Goal: Information Seeking & Learning: Compare options

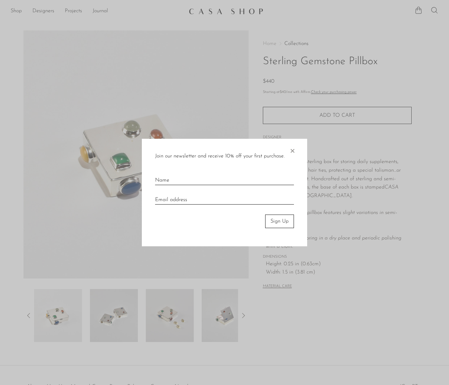
click at [295, 151] on span "×" at bounding box center [292, 149] width 7 height 21
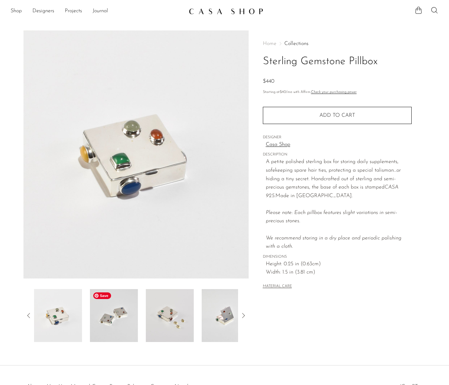
click at [114, 303] on img at bounding box center [114, 315] width 48 height 53
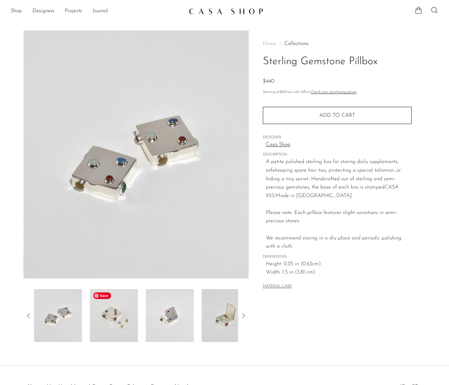
click at [116, 322] on img at bounding box center [114, 315] width 48 height 53
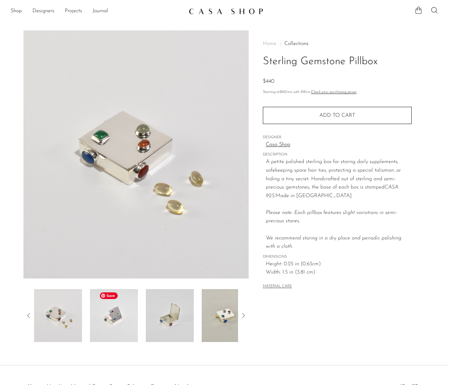
click at [133, 321] on img at bounding box center [114, 315] width 48 height 53
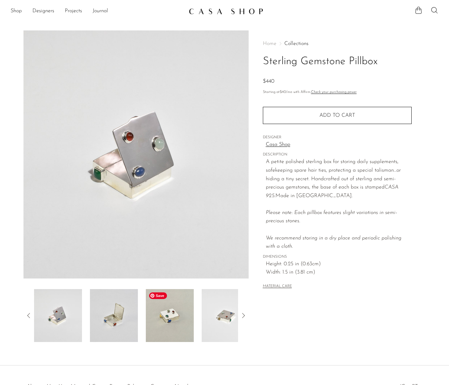
click at [166, 331] on img at bounding box center [170, 315] width 48 height 53
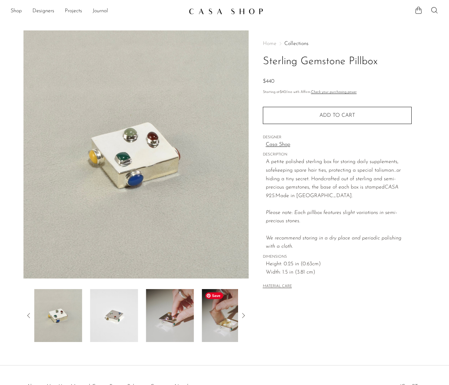
click at [204, 324] on img at bounding box center [226, 315] width 48 height 53
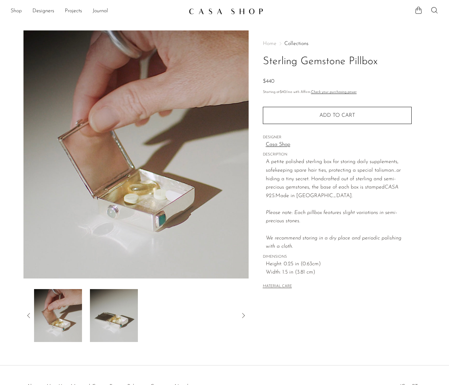
click at [11, 11] on link "Shop" at bounding box center [16, 11] width 11 height 9
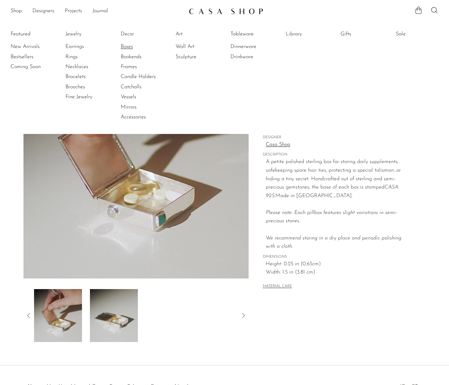
click at [128, 44] on link "Boxes" at bounding box center [146, 46] width 50 height 7
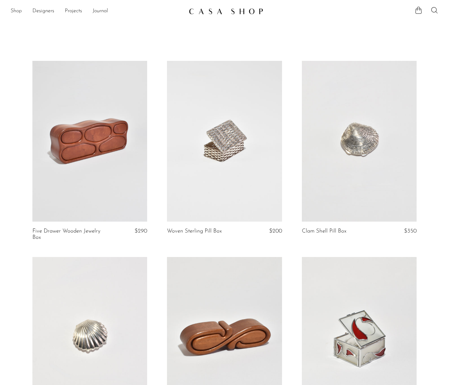
click at [15, 10] on link "Shop" at bounding box center [16, 11] width 11 height 9
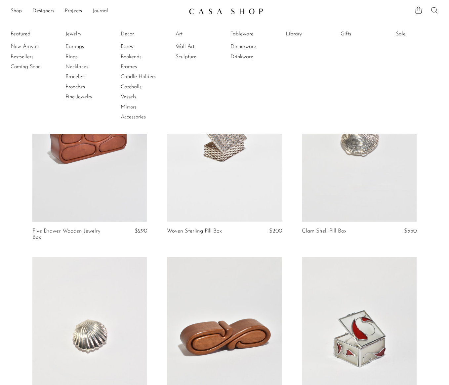
click at [126, 63] on link "Frames" at bounding box center [146, 66] width 50 height 7
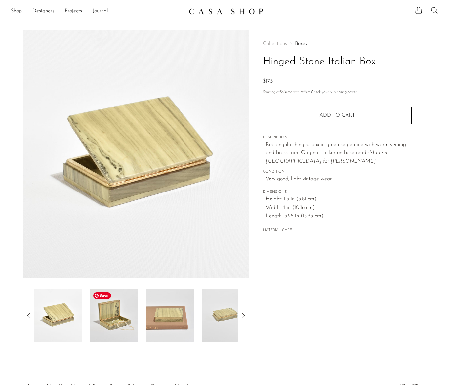
click at [124, 325] on img at bounding box center [114, 315] width 48 height 53
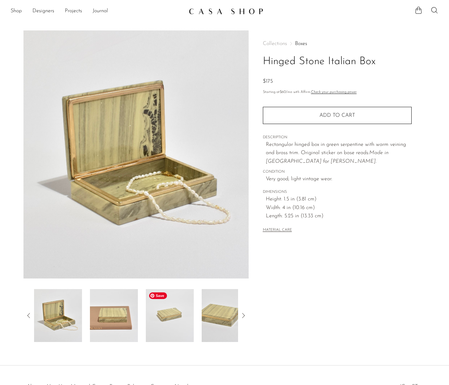
click at [157, 322] on img at bounding box center [170, 315] width 48 height 53
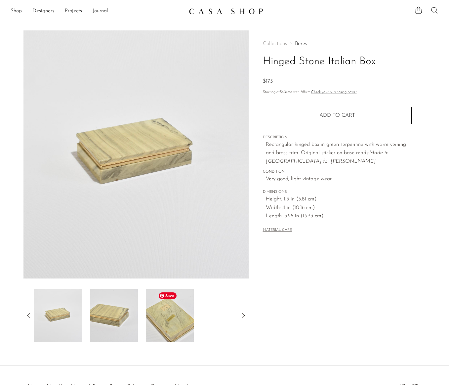
click at [169, 313] on img at bounding box center [170, 315] width 48 height 53
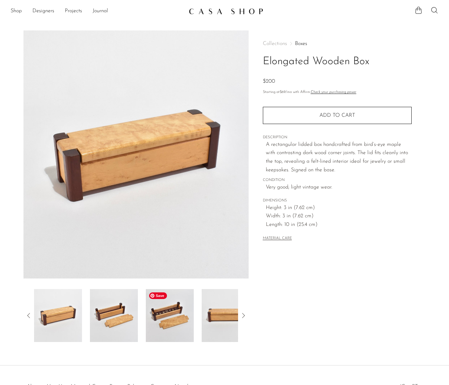
click at [174, 303] on img at bounding box center [170, 315] width 48 height 53
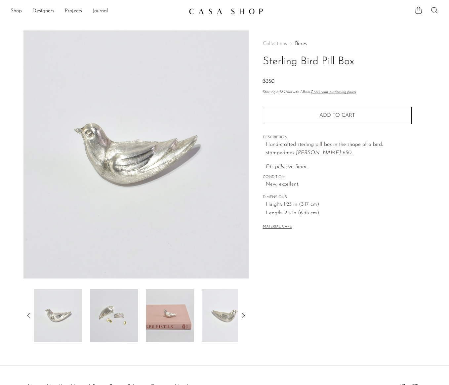
click at [117, 342] on div "Sterling Bird Pill Box $350" at bounding box center [224, 197] width 449 height 335
click at [115, 321] on img at bounding box center [114, 315] width 48 height 53
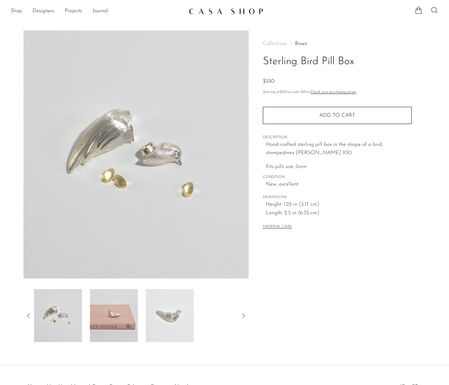
click at [144, 317] on div at bounding box center [136, 315] width 204 height 53
click at [139, 330] on div at bounding box center [136, 315] width 204 height 53
click at [112, 306] on img at bounding box center [114, 315] width 48 height 53
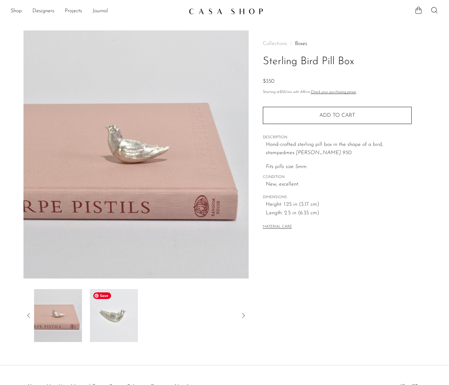
click at [106, 329] on img at bounding box center [114, 315] width 48 height 53
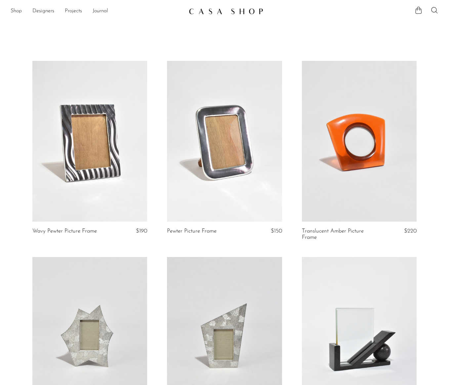
click at [14, 7] on li "Shop Featured New Arrivals Bestsellers Coming Soon Jewelry Jewelry All Earrings…" at bounding box center [16, 11] width 11 height 11
click at [14, 8] on link "Shop" at bounding box center [16, 11] width 11 height 9
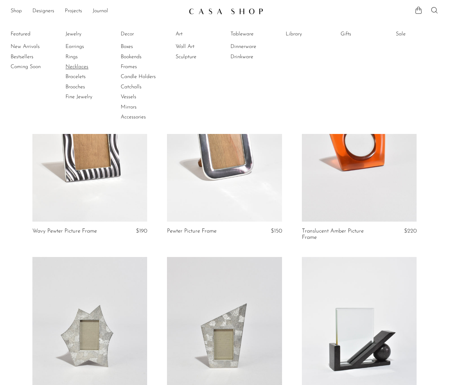
click at [72, 67] on link "Necklaces" at bounding box center [90, 66] width 50 height 7
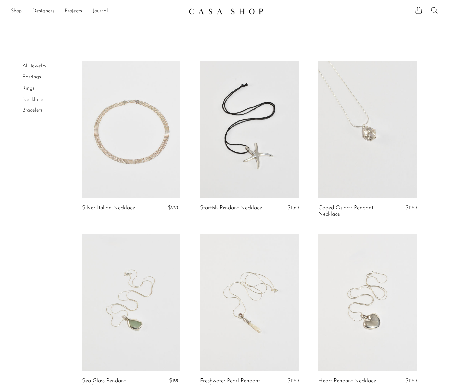
click at [15, 7] on link "Shop" at bounding box center [16, 11] width 11 height 9
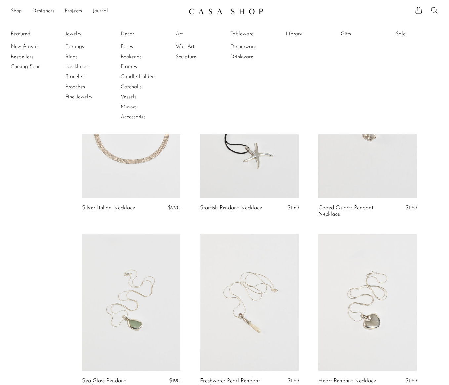
click at [124, 75] on link "Candle Holders" at bounding box center [146, 76] width 50 height 7
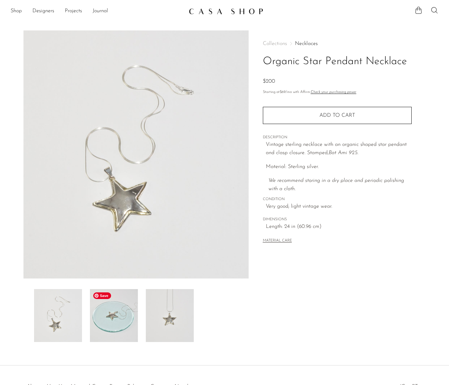
click at [129, 305] on img at bounding box center [114, 315] width 48 height 53
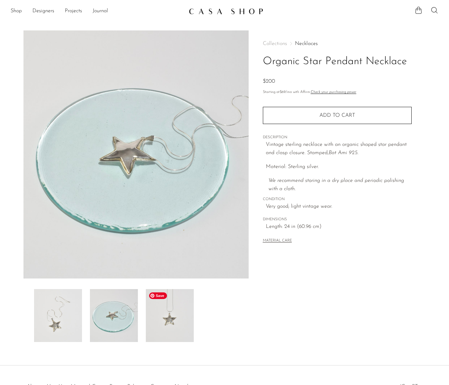
click at [154, 316] on img at bounding box center [170, 315] width 48 height 53
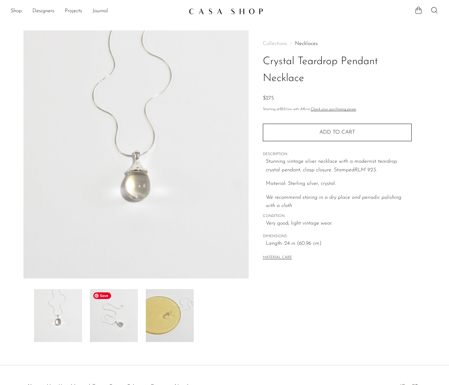
click at [101, 316] on img at bounding box center [114, 315] width 48 height 53
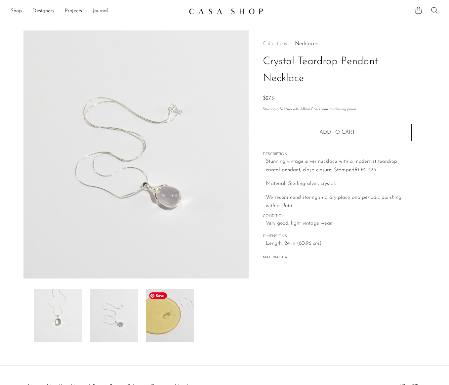
click at [164, 324] on img at bounding box center [170, 315] width 48 height 53
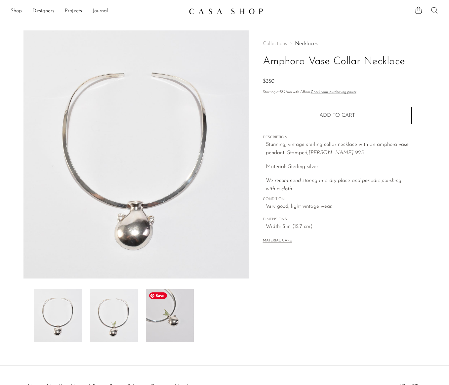
click at [178, 323] on img at bounding box center [170, 315] width 48 height 53
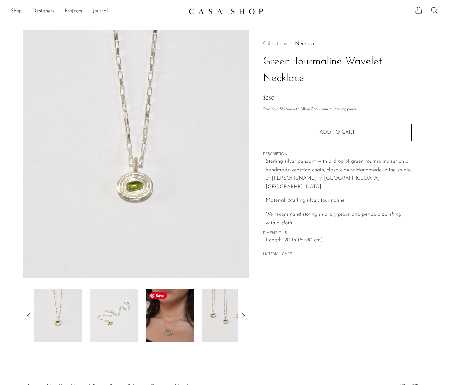
click at [174, 314] on img at bounding box center [170, 315] width 48 height 53
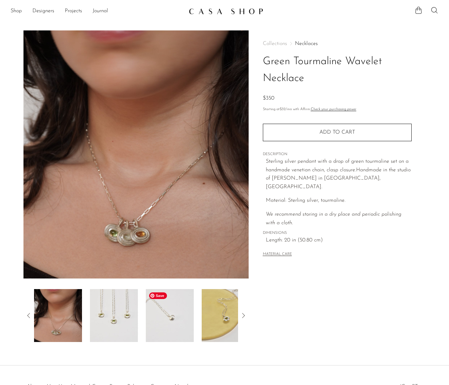
click at [171, 330] on img at bounding box center [170, 315] width 48 height 53
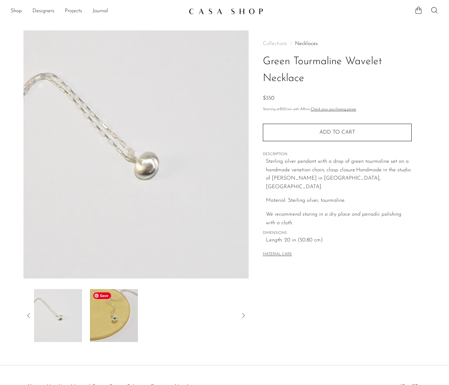
click at [111, 321] on img at bounding box center [114, 315] width 48 height 53
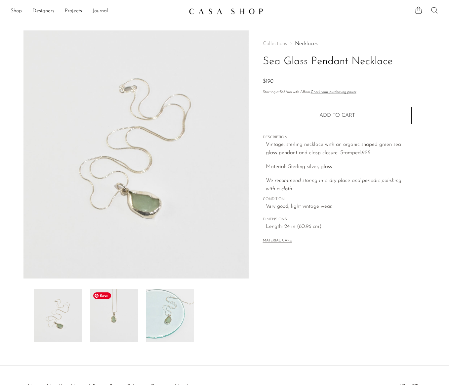
click at [120, 321] on img at bounding box center [114, 315] width 48 height 53
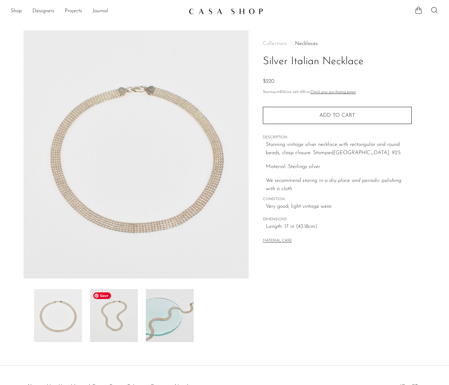
click at [110, 320] on img at bounding box center [114, 315] width 48 height 53
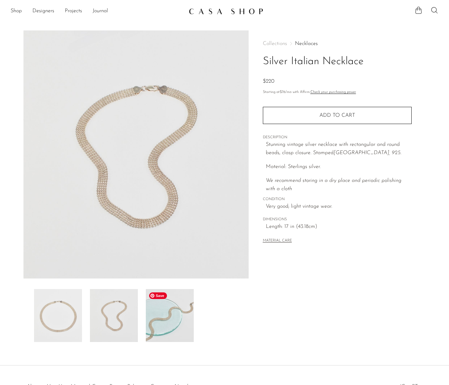
click at [152, 320] on img at bounding box center [170, 315] width 48 height 53
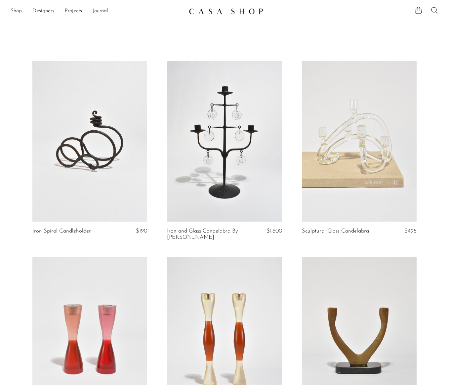
click at [21, 12] on link "Shop" at bounding box center [16, 11] width 11 height 9
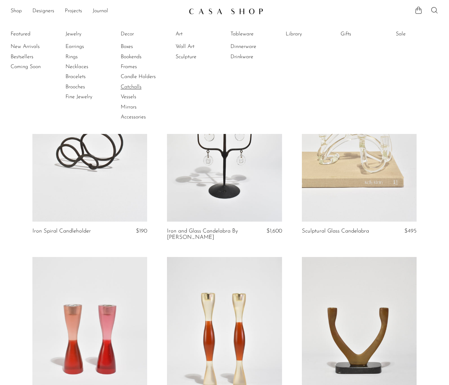
click at [129, 86] on link "Catchalls" at bounding box center [146, 86] width 50 height 7
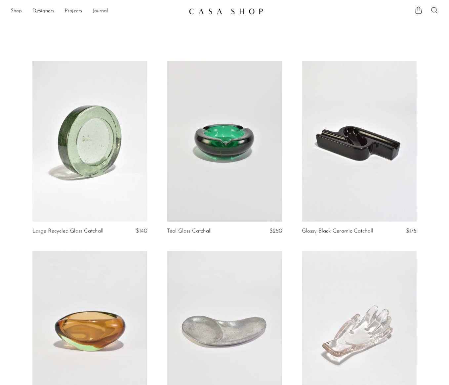
click at [13, 15] on link "Shop" at bounding box center [16, 11] width 11 height 9
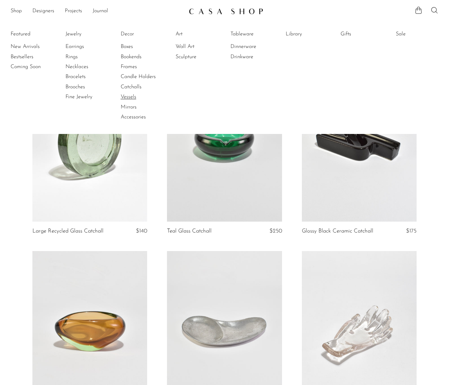
click at [131, 99] on link "Vessels" at bounding box center [146, 96] width 50 height 7
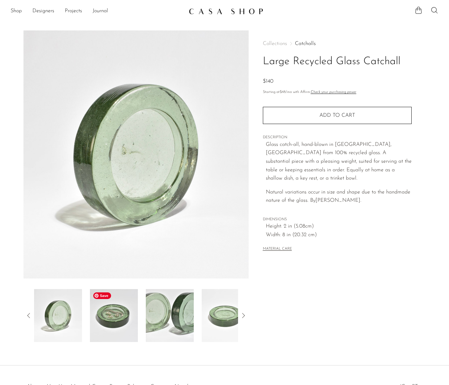
click at [101, 321] on img at bounding box center [114, 315] width 48 height 53
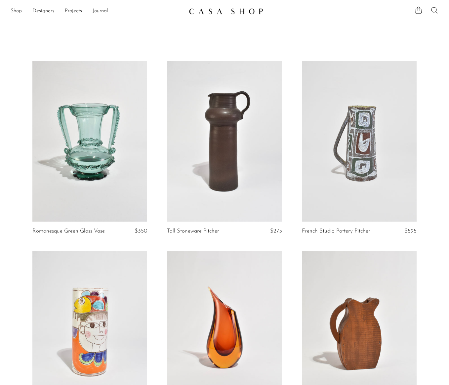
click at [18, 10] on link "Shop" at bounding box center [16, 11] width 11 height 9
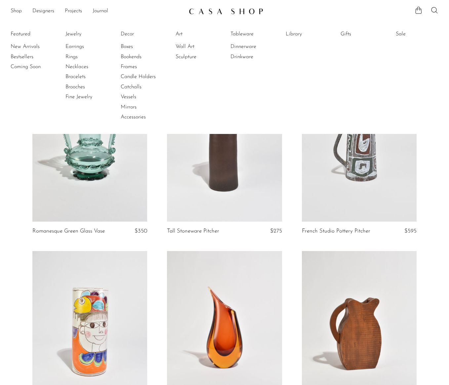
click at [189, 43] on li "Wall Art" at bounding box center [201, 47] width 50 height 10
click at [187, 43] on link "Wall Art" at bounding box center [201, 46] width 50 height 7
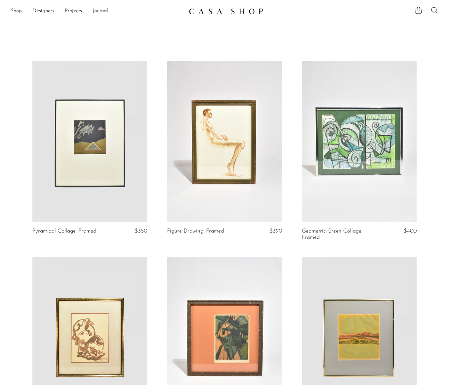
click at [19, 12] on link "Shop" at bounding box center [16, 11] width 11 height 9
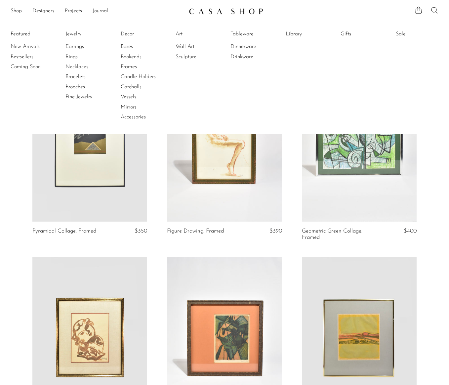
click at [198, 56] on link "Sculpture" at bounding box center [201, 56] width 50 height 7
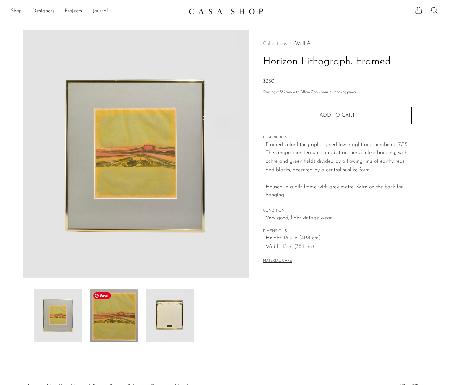
click at [127, 313] on img at bounding box center [114, 315] width 48 height 53
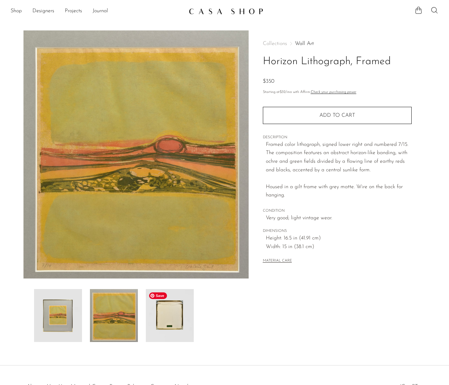
click at [180, 334] on img at bounding box center [170, 315] width 48 height 53
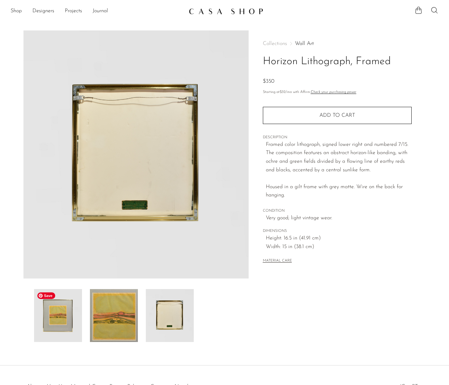
click at [54, 327] on img at bounding box center [58, 315] width 48 height 53
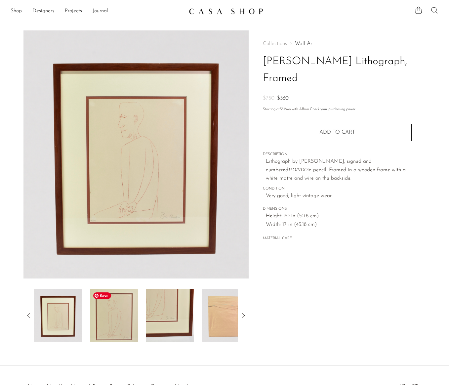
click at [106, 317] on img at bounding box center [114, 315] width 48 height 53
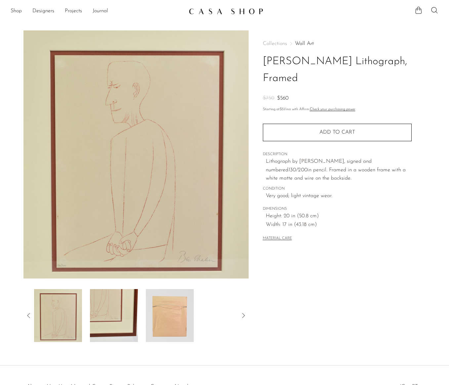
click at [138, 310] on div at bounding box center [136, 315] width 204 height 53
click at [164, 314] on img at bounding box center [170, 315] width 48 height 53
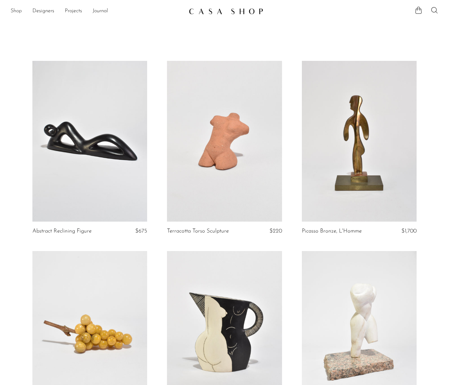
click at [12, 11] on link "Shop" at bounding box center [16, 11] width 11 height 9
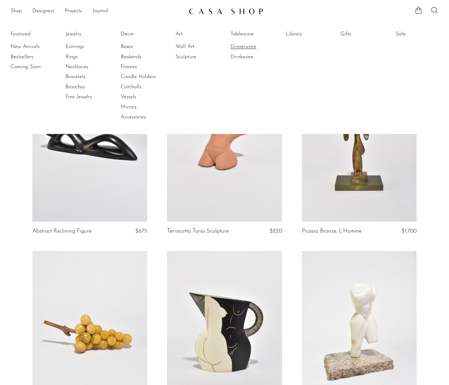
click at [251, 47] on link "Dinnerware" at bounding box center [255, 46] width 50 height 7
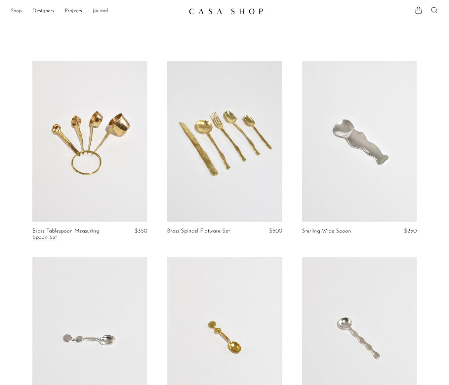
click at [18, 13] on link "Shop" at bounding box center [16, 11] width 11 height 9
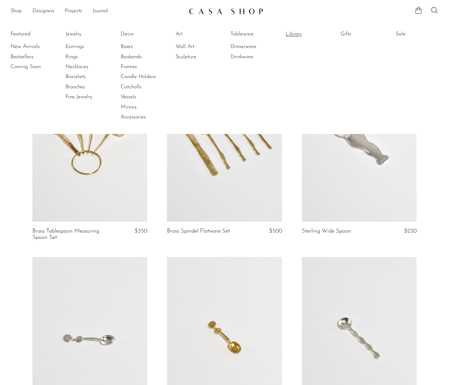
click at [291, 34] on link "Library" at bounding box center [311, 33] width 50 height 7
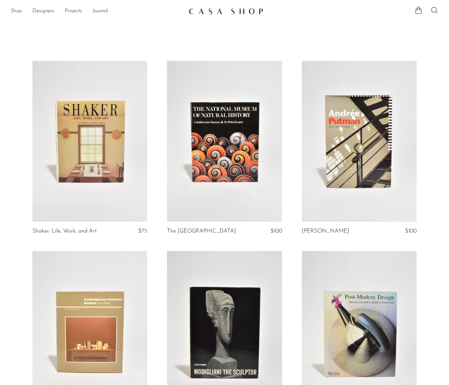
click at [13, 11] on link "Shop" at bounding box center [16, 11] width 11 height 9
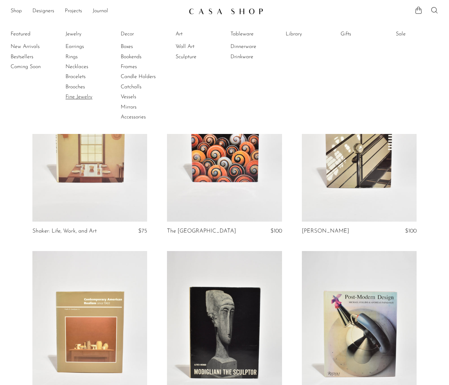
click at [85, 98] on link "Fine Jewelry" at bounding box center [90, 96] width 50 height 7
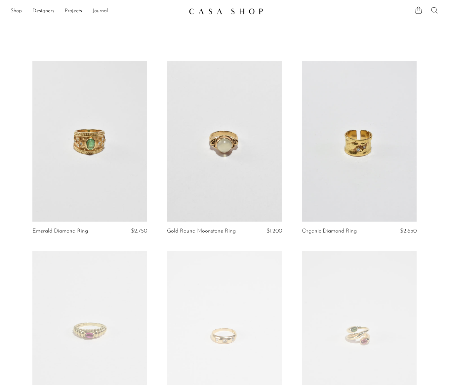
click at [9, 13] on div "Shop Featured New Arrivals Bestsellers Coming Soon Jewelry Jewelry All Earrings…" at bounding box center [224, 11] width 449 height 12
click at [13, 12] on link "Shop" at bounding box center [16, 11] width 11 height 9
click at [210, 11] on img at bounding box center [226, 11] width 74 height 7
